Goal: Find specific page/section: Find specific page/section

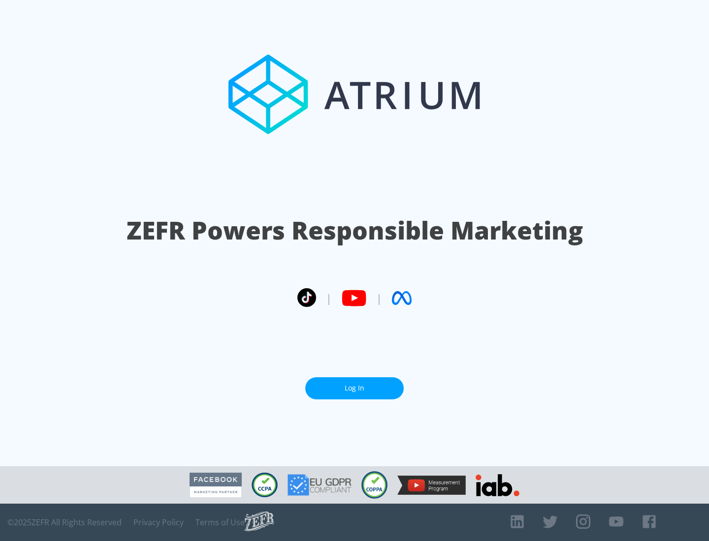
click at [354, 388] on link "Log In" at bounding box center [354, 388] width 98 height 22
